Goal: Use online tool/utility: Use online tool/utility

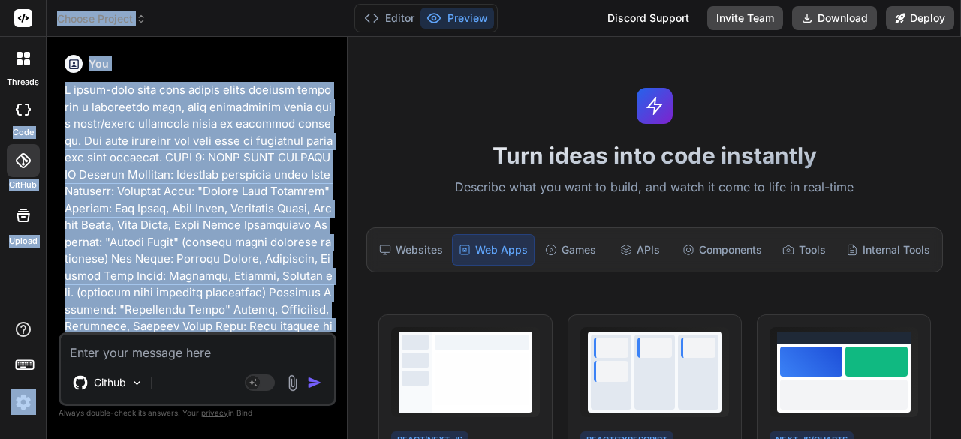
scroll to position [3893, 0]
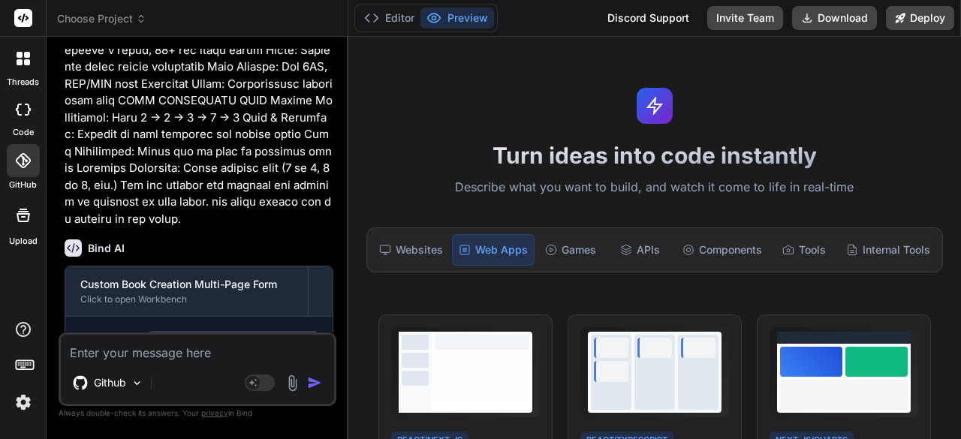
click at [185, 355] on textarea at bounding box center [197, 348] width 273 height 27
paste textarea "```jsx import React, { useState, useCallback } from 'react'; import { ChevronLe…"
type textarea "```jsx import React, { useState, useCallback } from 'react'; import { ChevronLe…"
type textarea "x"
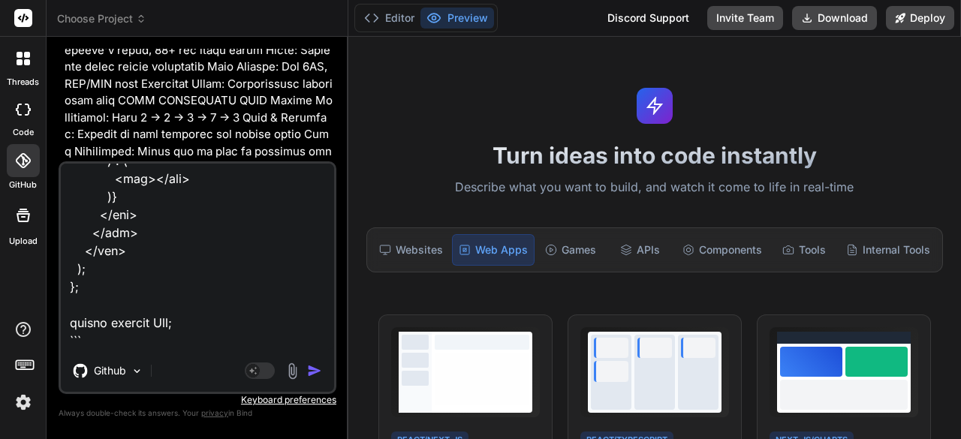
type textarea "```jsx import React, { useState, useCallback } from 'react'; import { ChevronLe…"
click at [312, 372] on img "button" at bounding box center [314, 370] width 15 height 15
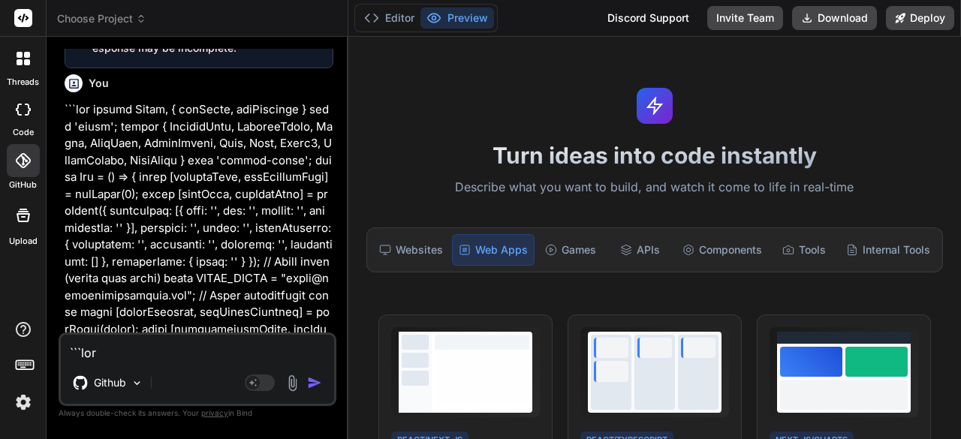
scroll to position [4477, 0]
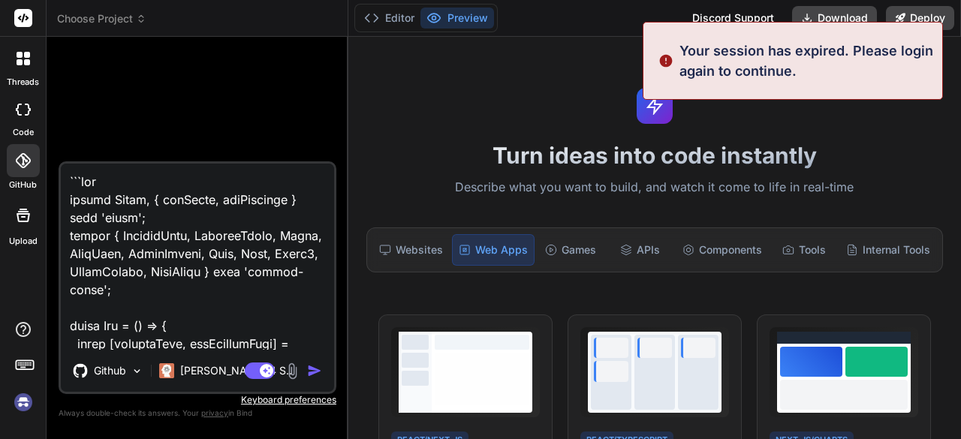
type textarea "x"
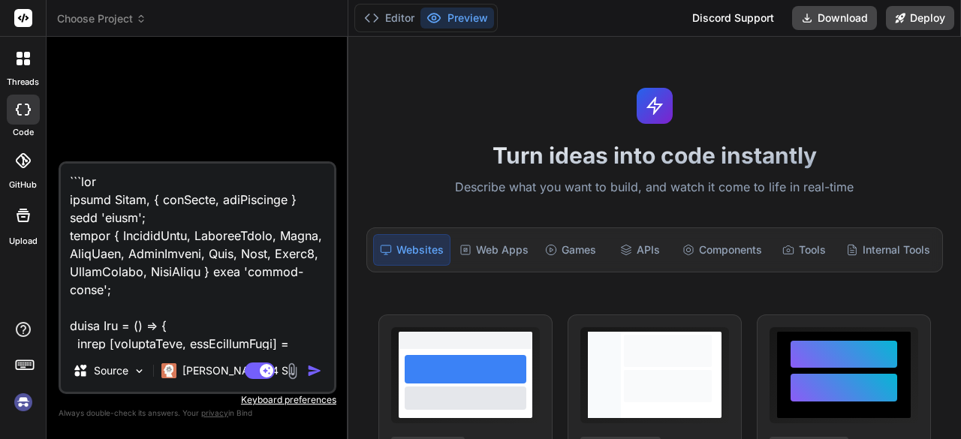
click at [314, 375] on img "button" at bounding box center [314, 370] width 15 height 15
type textarea "x"
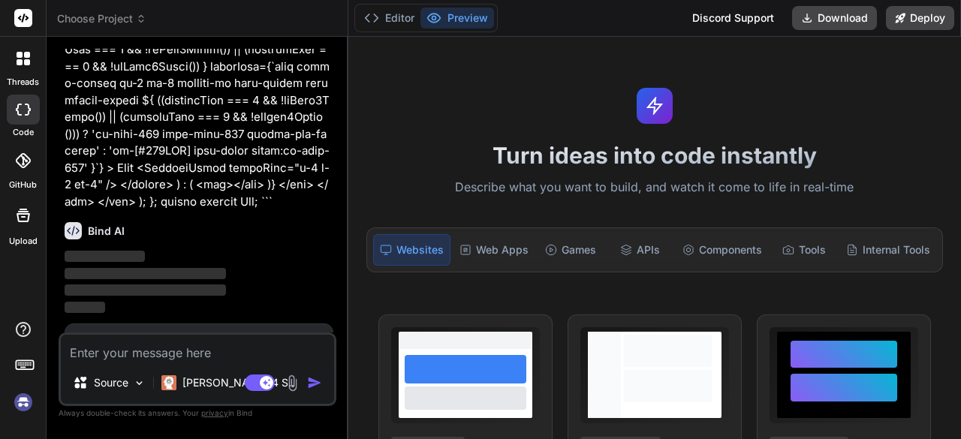
scroll to position [6376, 0]
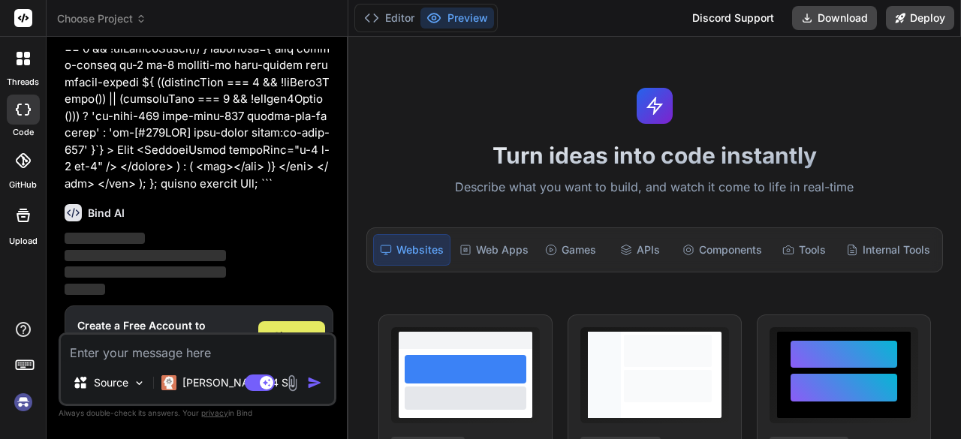
click at [281, 329] on span "Sign Up" at bounding box center [291, 344] width 37 height 30
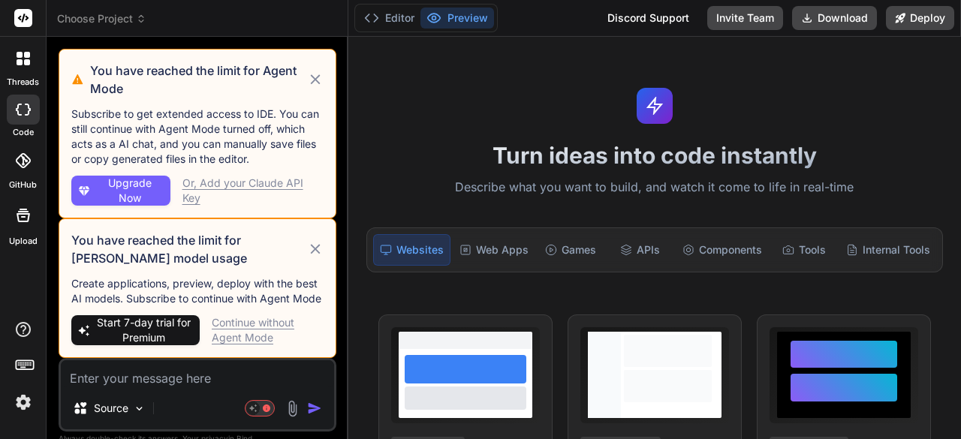
scroll to position [0, 0]
click at [314, 81] on icon at bounding box center [315, 79] width 10 height 10
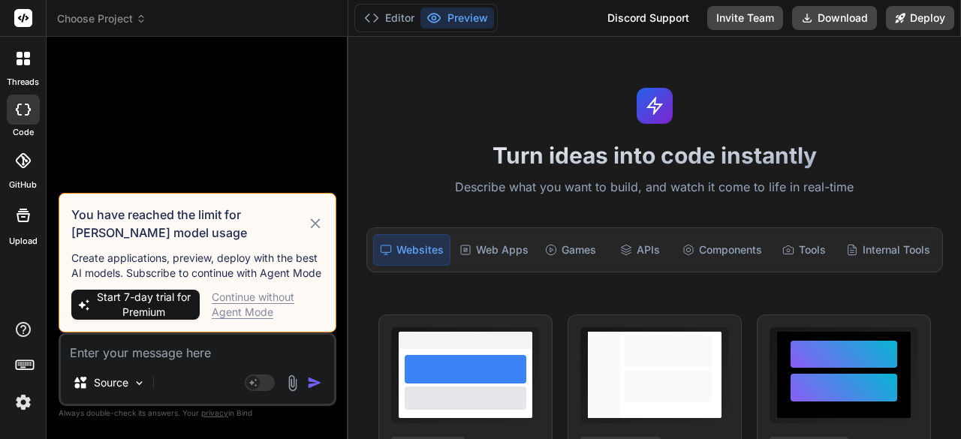
click at [313, 224] on icon at bounding box center [315, 224] width 17 height 18
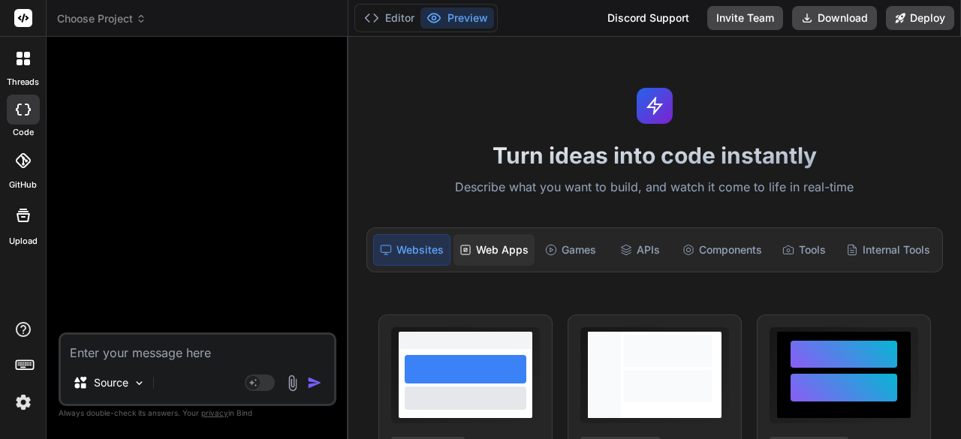
click at [468, 246] on rect at bounding box center [465, 249] width 9 height 9
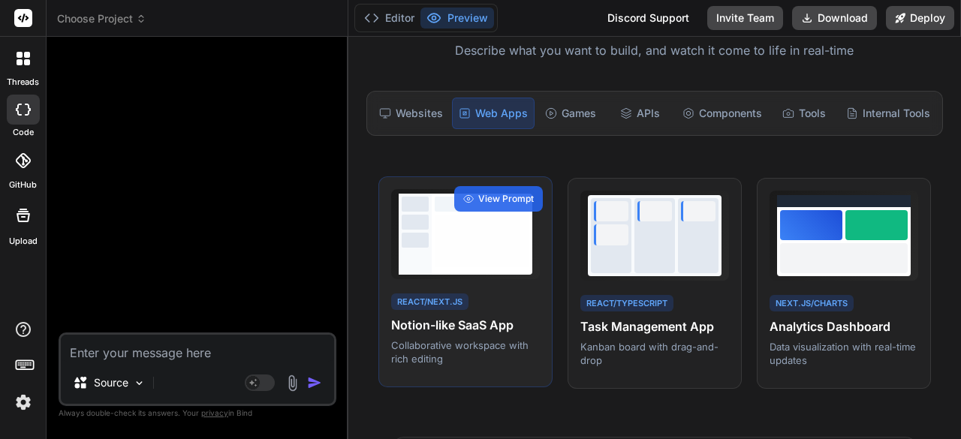
scroll to position [150, 0]
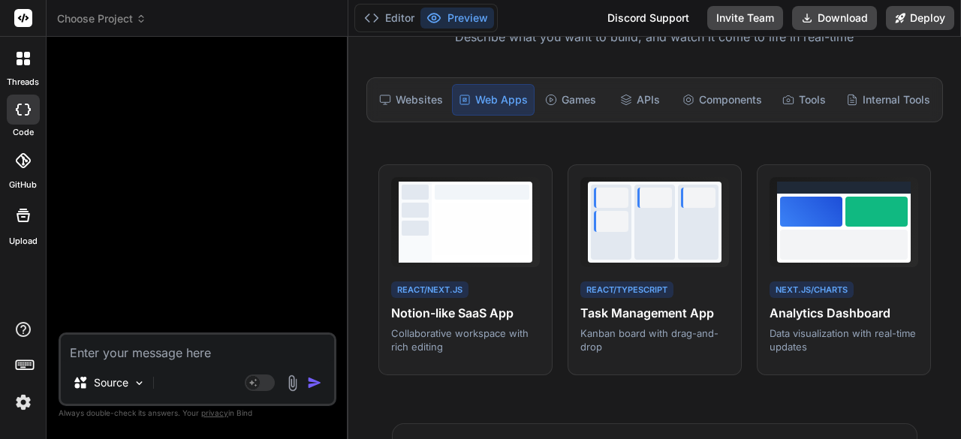
paste textarea "```jsx import React, { useState, useCallback } from 'react'; import { ChevronLe…"
type textarea "x"
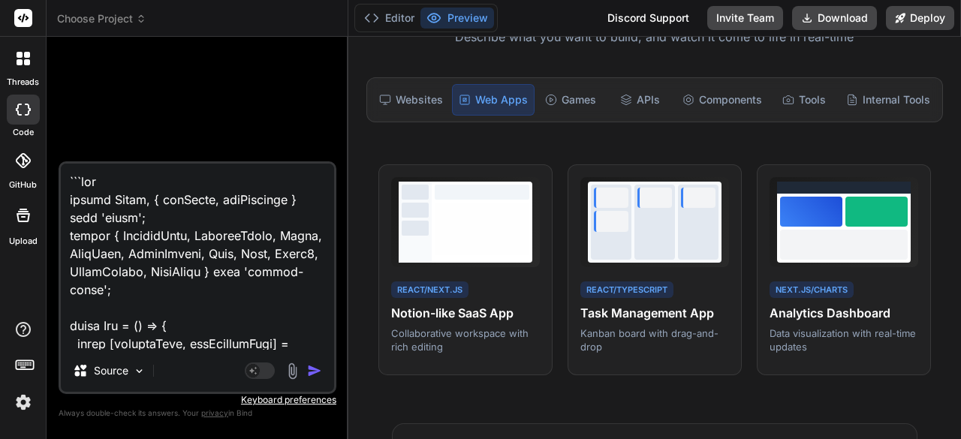
scroll to position [16613, 0]
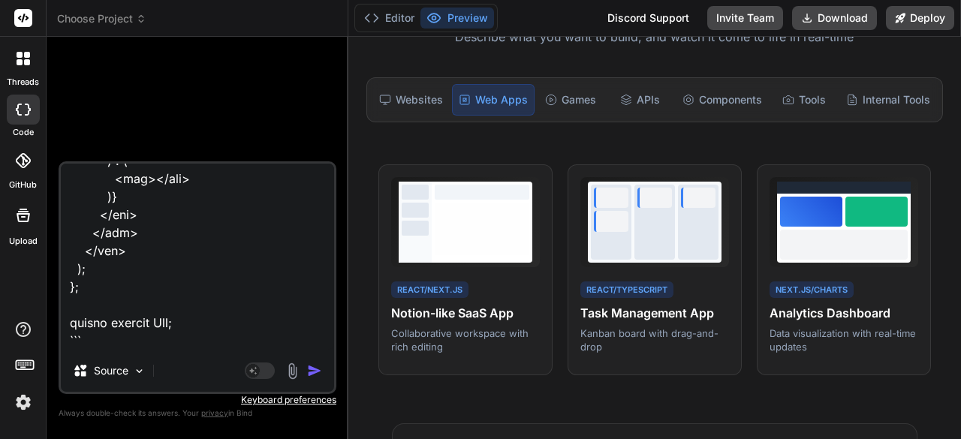
type textarea "```jsx import React, { useState, useCallback } from 'react'; import { ChevronLe…"
click at [309, 372] on img "button" at bounding box center [314, 370] width 15 height 15
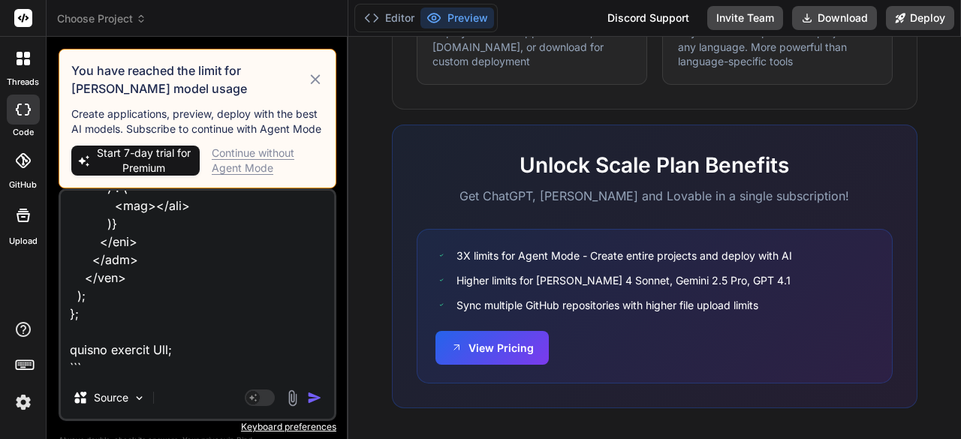
scroll to position [1006, 0]
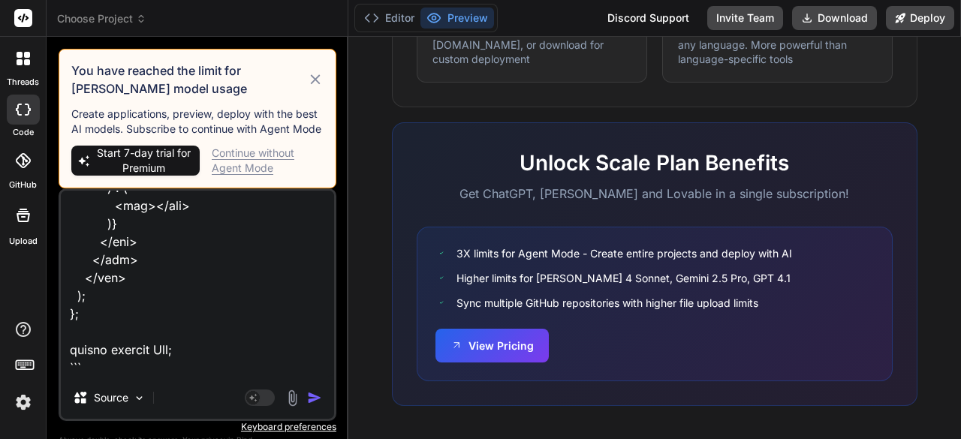
click at [172, 155] on span "Start 7-day trial for Premium" at bounding box center [144, 161] width 99 height 30
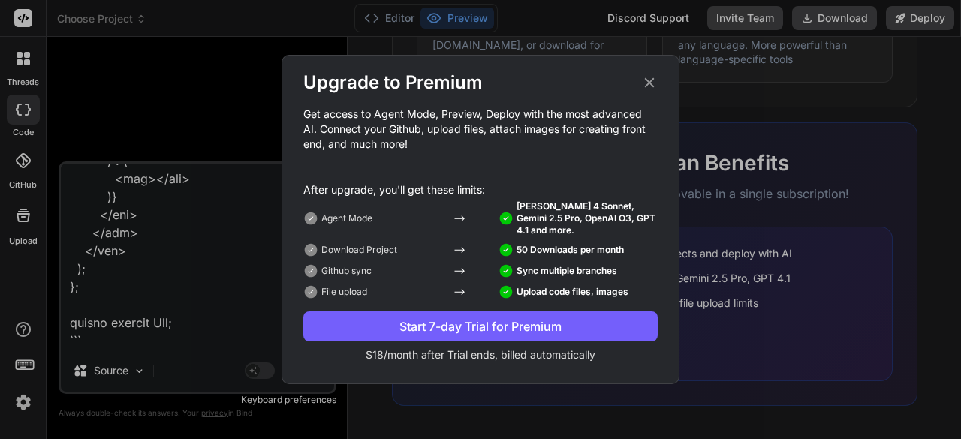
click at [650, 82] on icon at bounding box center [650, 83] width 10 height 10
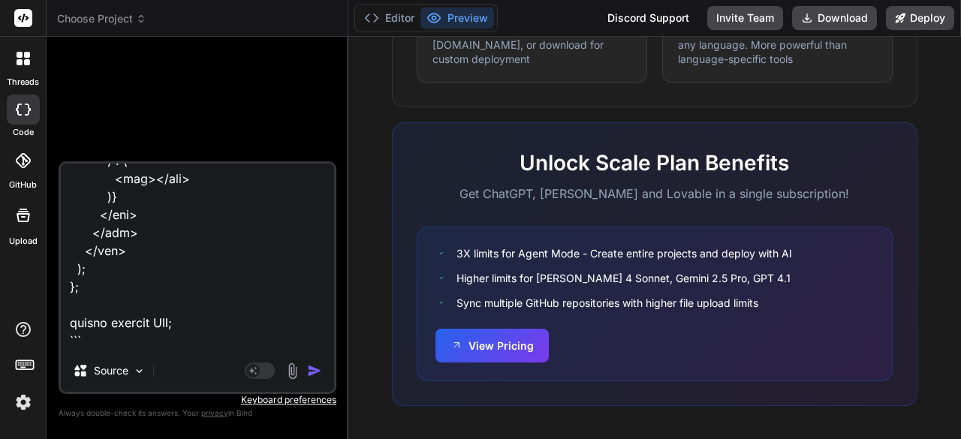
click at [464, 21] on button "Preview" at bounding box center [457, 18] width 74 height 21
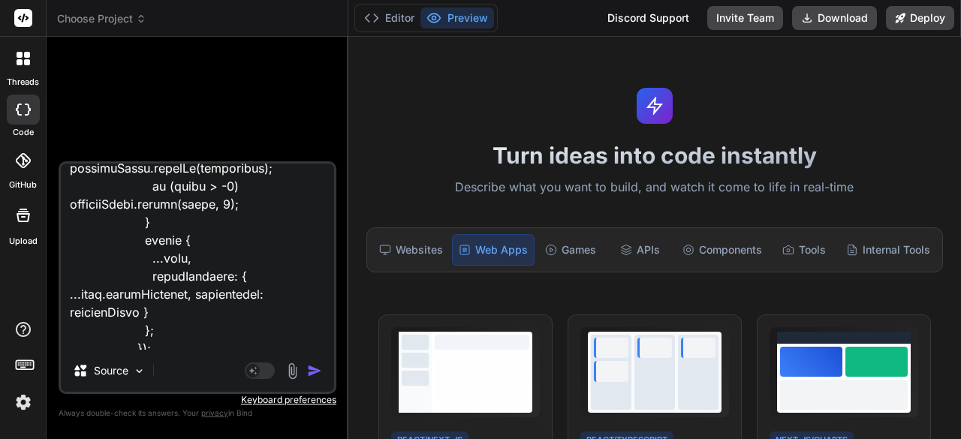
scroll to position [11058, 0]
click at [27, 154] on icon at bounding box center [23, 160] width 15 height 15
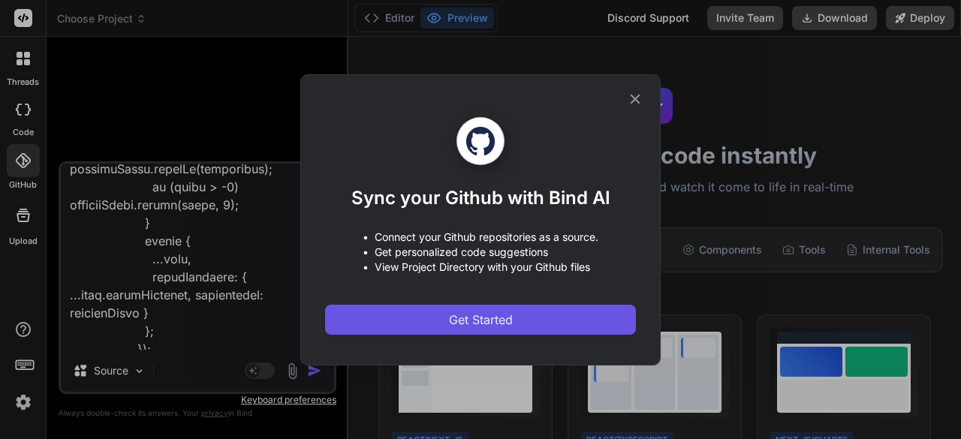
click at [455, 317] on span "Get Started" at bounding box center [481, 320] width 64 height 18
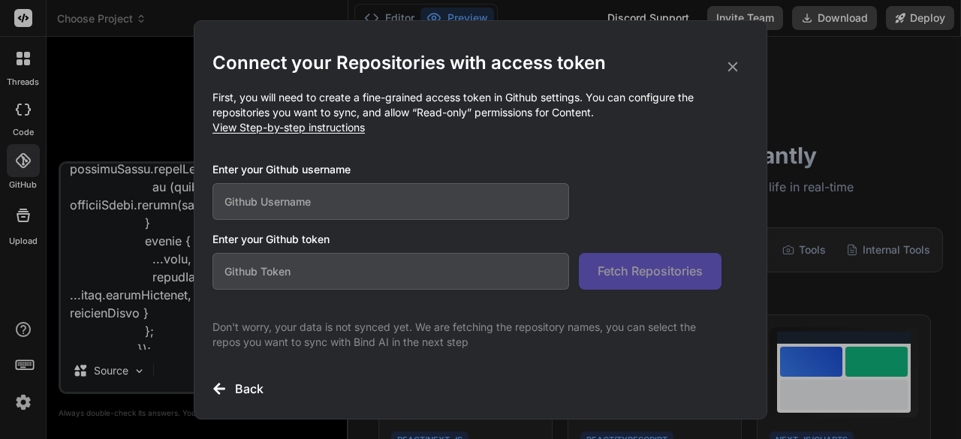
click at [727, 65] on icon at bounding box center [732, 67] width 17 height 17
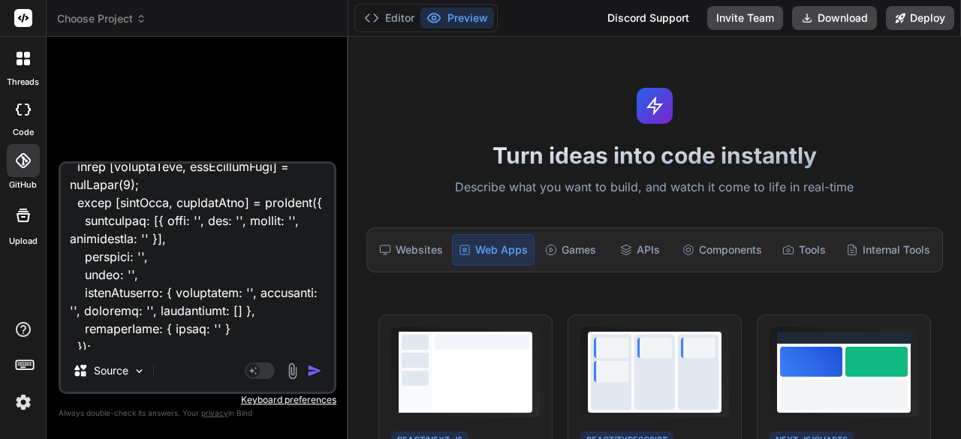
scroll to position [0, 0]
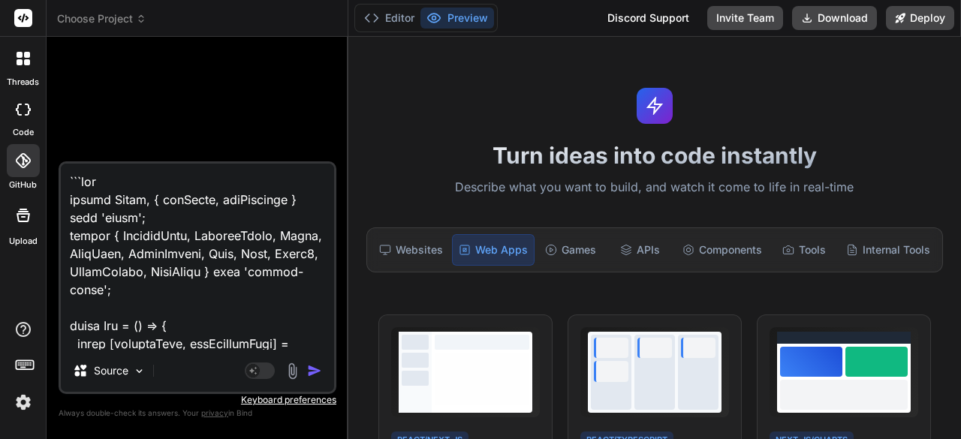
drag, startPoint x: 269, startPoint y: 350, endPoint x: 6, endPoint y: 85, distance: 373.2
click at [6, 85] on div "threads code GitHub Upload Choose Project Created with Pixso. Bind AI Web Searc…" at bounding box center [480, 219] width 961 height 439
type textarea "x"
type textarea "currentPrefs } }; }); }} className="w-4 h-4 text-[#007BFF]" /> <label htmlFor={…"
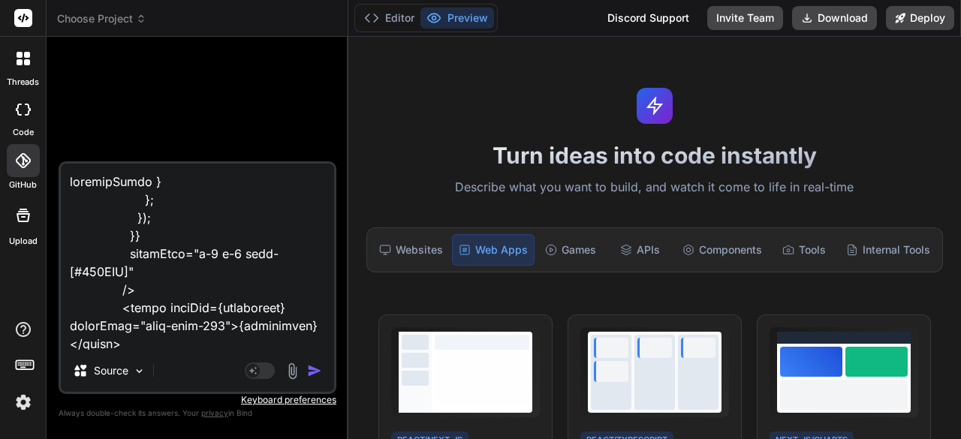
drag, startPoint x: 182, startPoint y: 345, endPoint x: 59, endPoint y: 40, distance: 328.7
click at [59, 40] on div "Bind AI Web Search Created with Pixso. Code Generator Source Agent Mode. When t…" at bounding box center [198, 238] width 302 height 402
type textarea "x"
type textarea "</div> ))} </div> </div> </div> ); const Step4 = () => ( <div className="space-…"
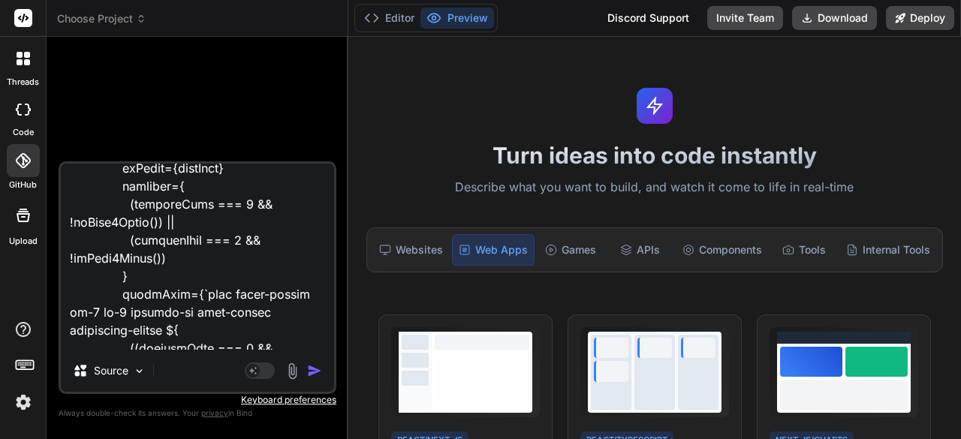
scroll to position [5210, 0]
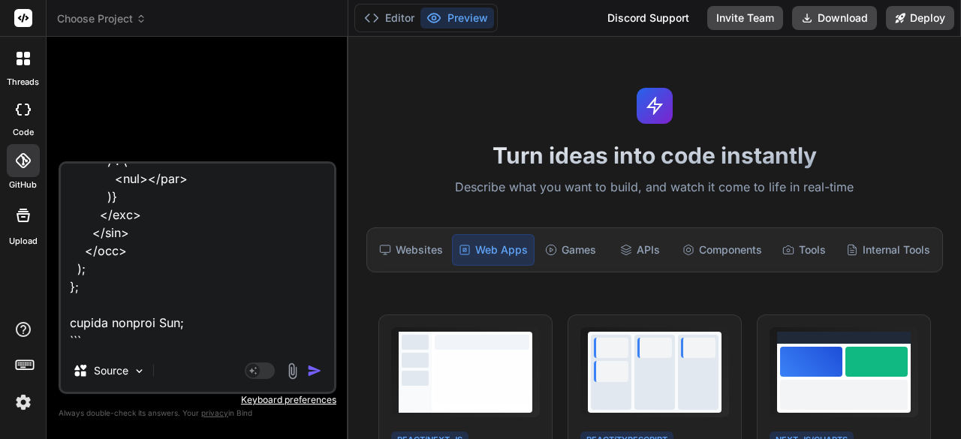
drag, startPoint x: 98, startPoint y: 175, endPoint x: 212, endPoint y: 474, distance: 320.5
click at [212, 438] on html "threads code GitHub Upload Choose Project Created with Pixso. Bind AI Web Searc…" at bounding box center [480, 219] width 961 height 439
type textarea "x"
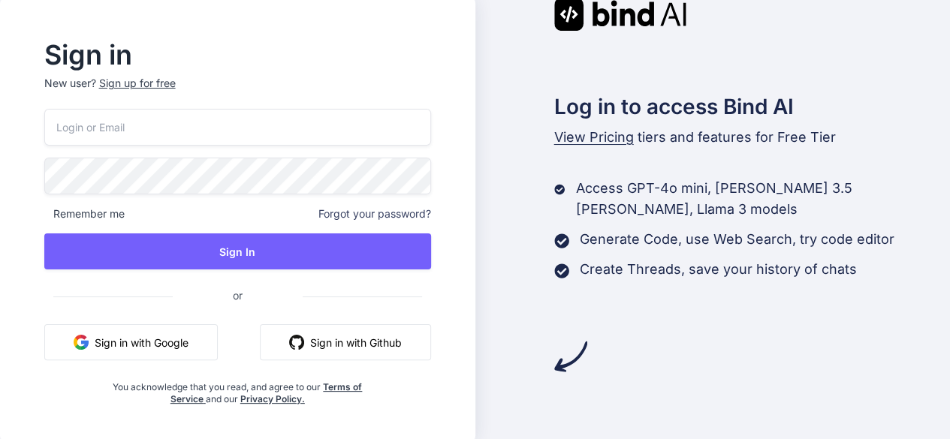
click at [263, 134] on input "email" at bounding box center [237, 127] width 387 height 37
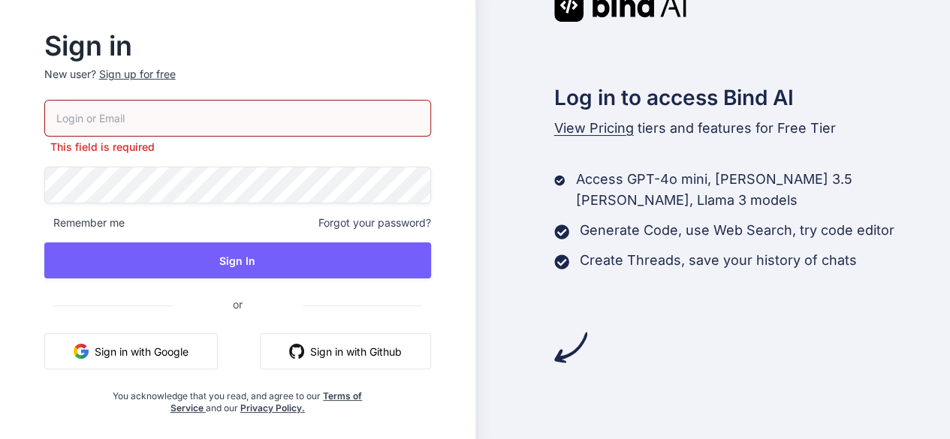
type input "[EMAIL_ADDRESS][DOMAIN_NAME]"
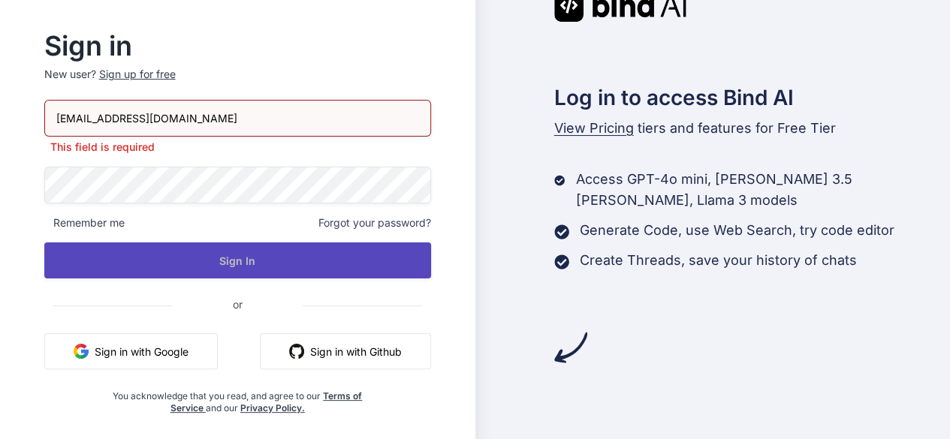
click at [208, 254] on button "Sign In" at bounding box center [237, 260] width 387 height 36
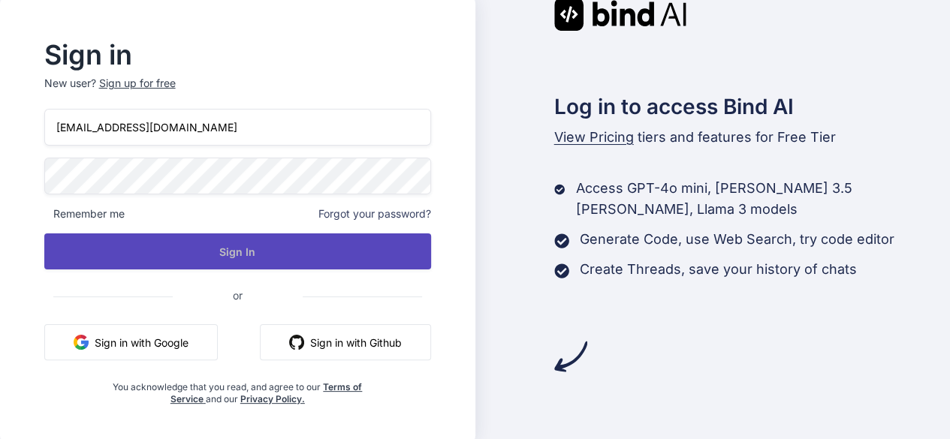
click at [264, 250] on button "Sign In" at bounding box center [237, 251] width 387 height 36
